Goal: Information Seeking & Learning: Learn about a topic

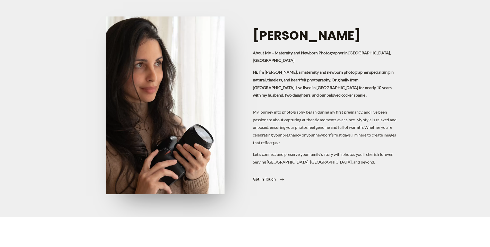
scroll to position [681, 0]
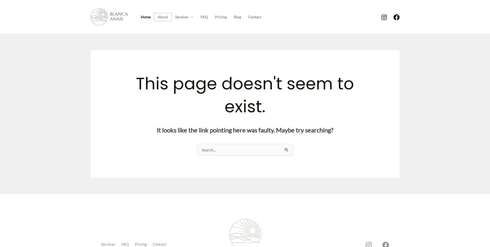
click at [169, 16] on link "About" at bounding box center [162, 17] width 17 height 8
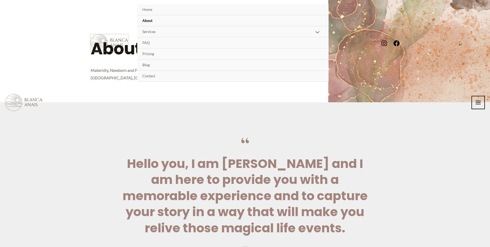
click at [98, 42] on img at bounding box center [109, 42] width 37 height 17
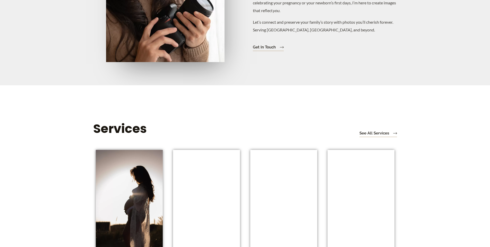
scroll to position [749, 0]
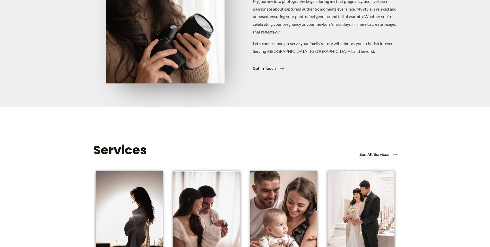
click at [282, 107] on div "Services See all Services Maternity Photography Details and Pricing Newborn Pho…" at bounding box center [245, 225] width 309 height 236
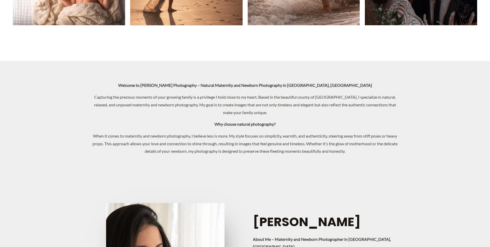
scroll to position [232, 0]
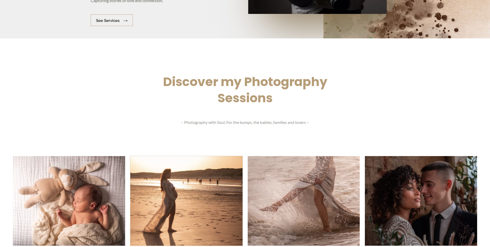
click at [142, 198] on picture at bounding box center [186, 200] width 112 height 5
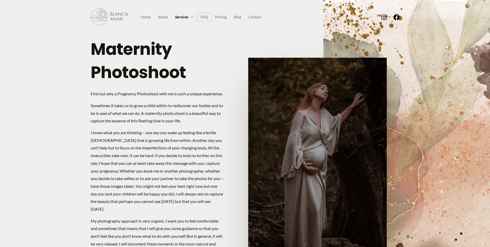
click at [198, 16] on link "FAQ" at bounding box center [204, 17] width 14 height 8
